Goal: Complete application form

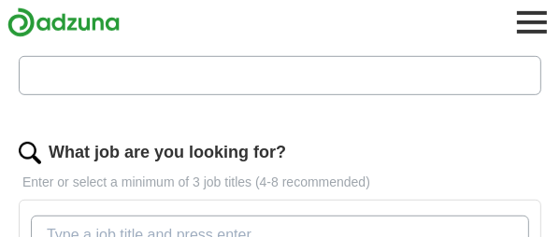
scroll to position [561, 0]
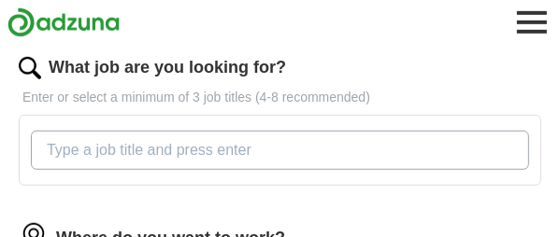
click at [47, 117] on div at bounding box center [280, 150] width 523 height 71
click at [56, 120] on div at bounding box center [280, 150] width 523 height 71
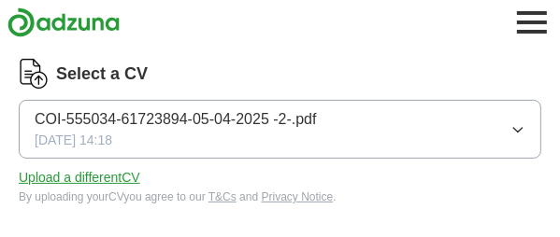
scroll to position [187, 0]
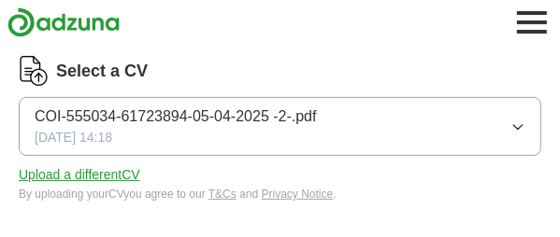
click at [85, 117] on span "COI-555034-61723894-05-04-2025 -2-.pdf" at bounding box center [176, 117] width 282 height 22
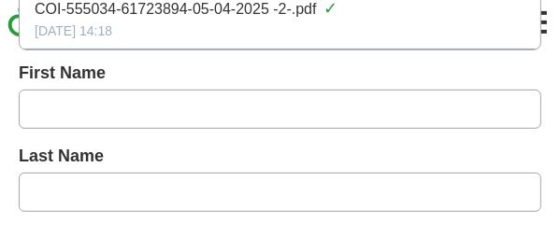
scroll to position [374, 0]
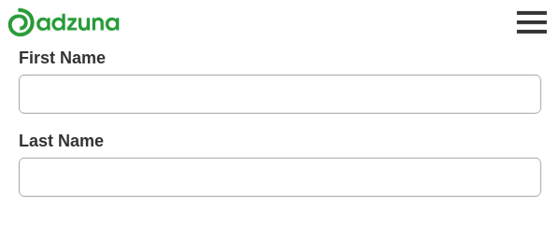
click at [56, 82] on input "text" at bounding box center [280, 94] width 523 height 39
type input "*******"
click at [29, 173] on input "text" at bounding box center [280, 177] width 523 height 39
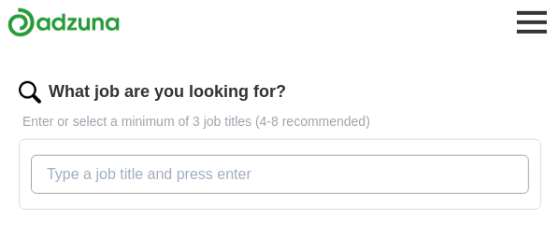
scroll to position [561, 0]
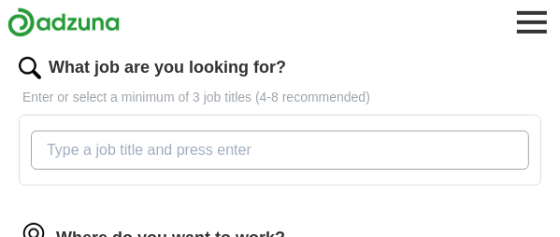
type input "******"
click at [85, 120] on div at bounding box center [280, 150] width 523 height 71
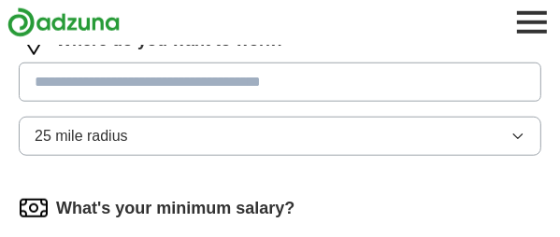
scroll to position [768, 0]
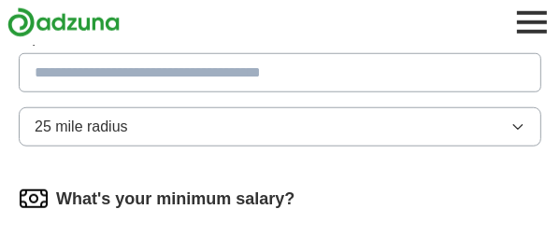
click at [68, 126] on span "25 mile radius" at bounding box center [81, 127] width 93 height 22
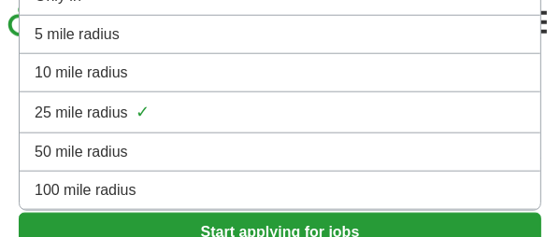
scroll to position [955, 0]
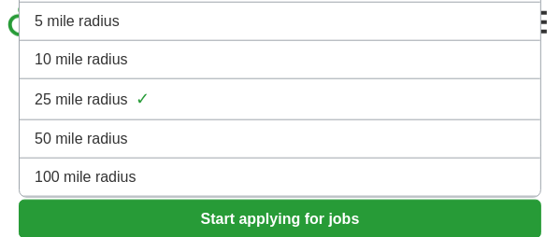
click at [71, 134] on span "50 mile radius" at bounding box center [81, 139] width 93 height 22
